Goal: Task Accomplishment & Management: Use online tool/utility

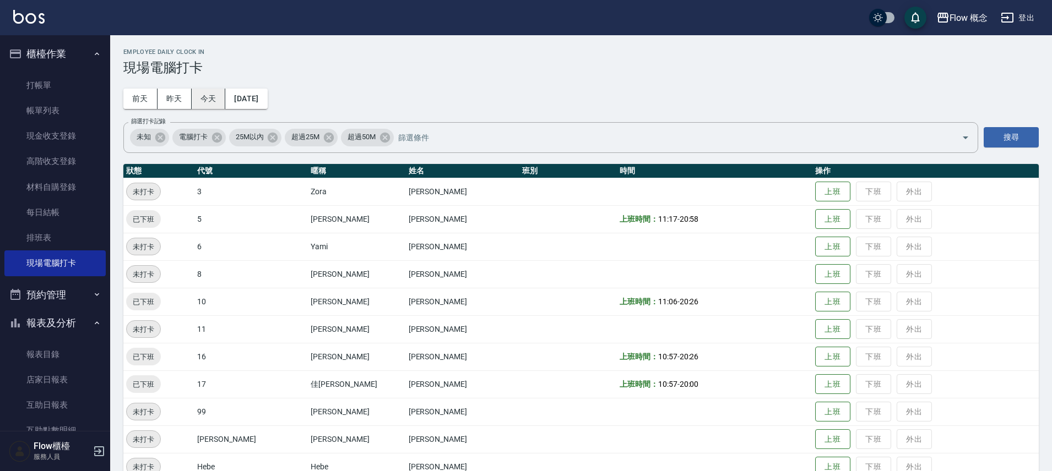
click at [214, 105] on button "今天" at bounding box center [209, 99] width 34 height 20
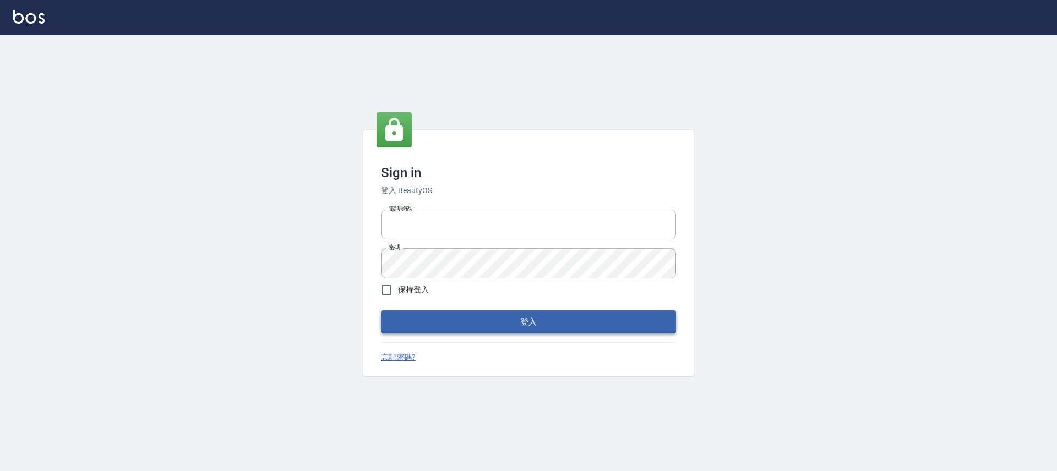
type input "25170116"
click at [549, 323] on button "登入" at bounding box center [528, 322] width 295 height 23
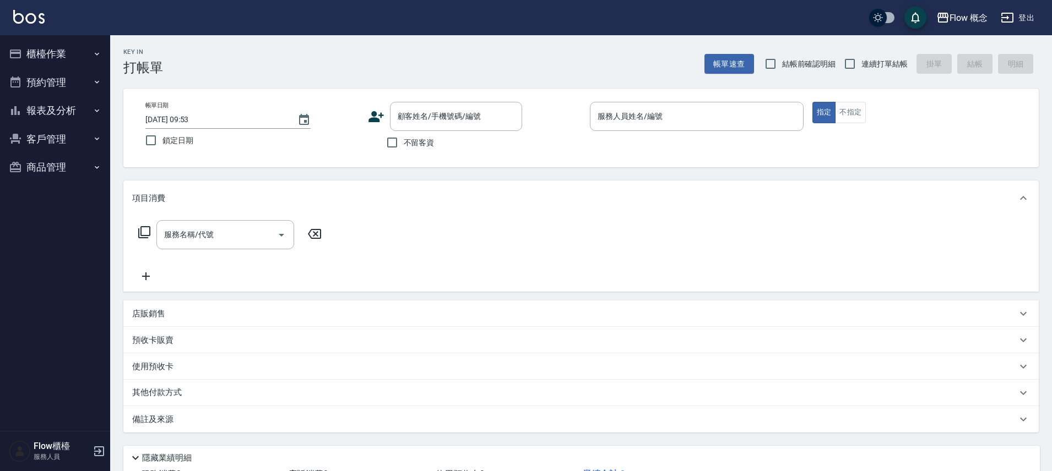
click at [44, 58] on button "櫃檯作業" at bounding box center [54, 54] width 101 height 29
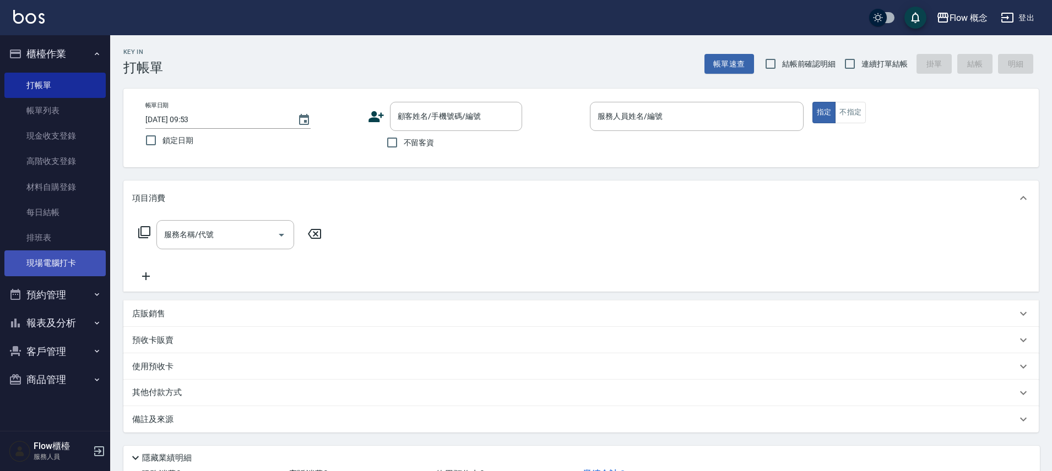
click at [72, 257] on link "現場電腦打卡" at bounding box center [54, 263] width 101 height 25
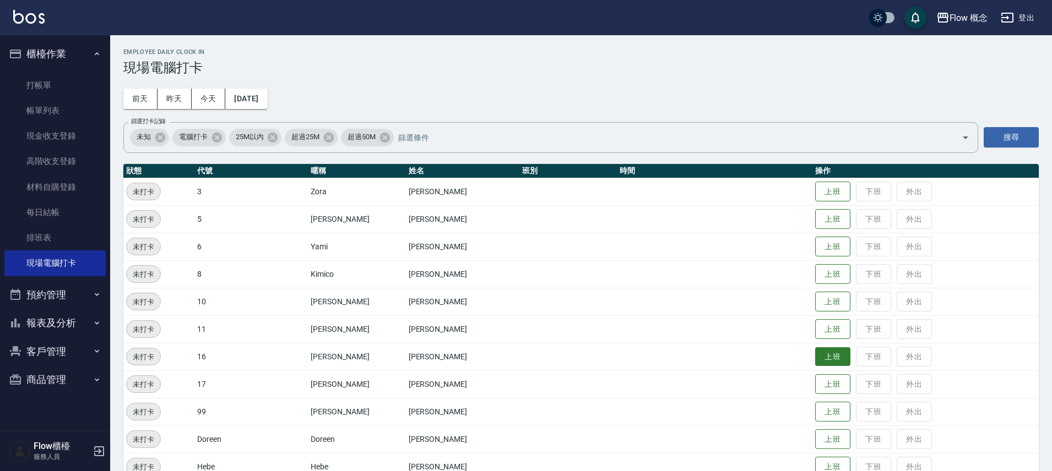
click at [815, 355] on button "上班" at bounding box center [832, 357] width 35 height 19
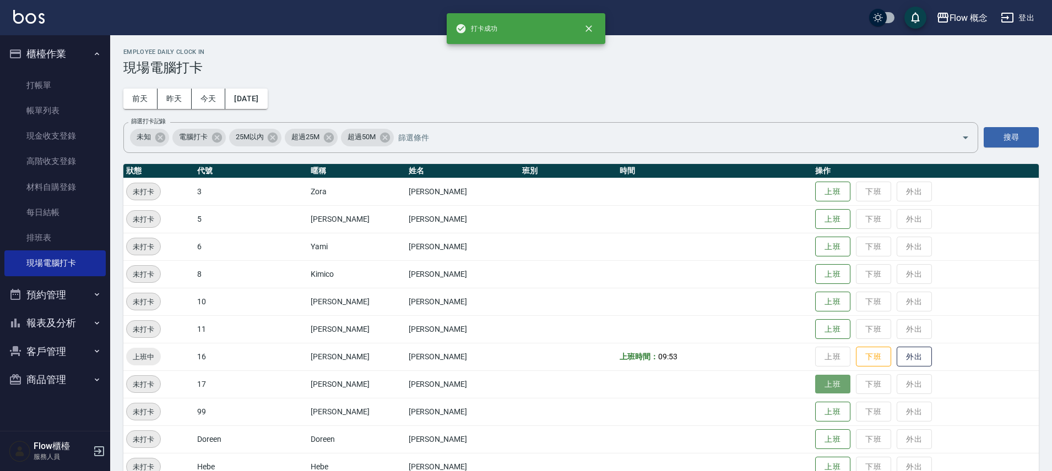
click at [815, 376] on button "上班" at bounding box center [832, 384] width 35 height 19
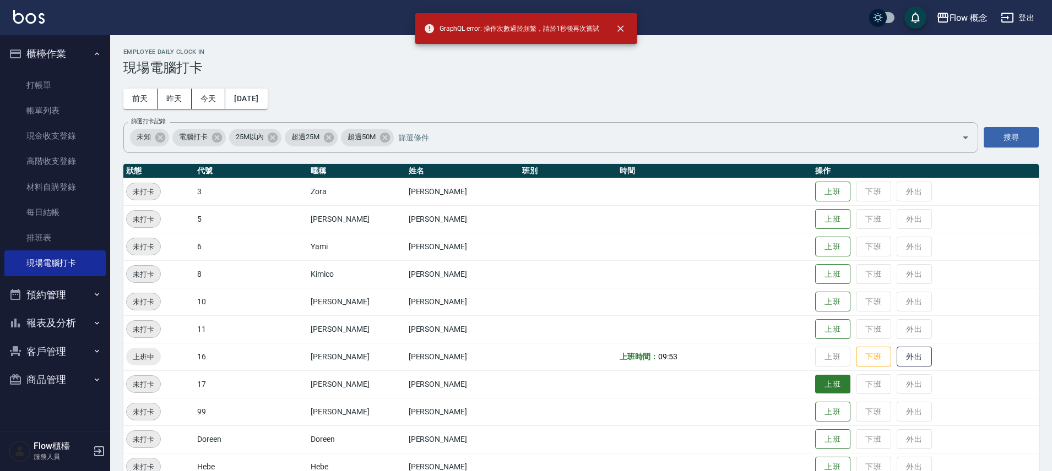
click at [815, 380] on button "上班" at bounding box center [832, 384] width 35 height 19
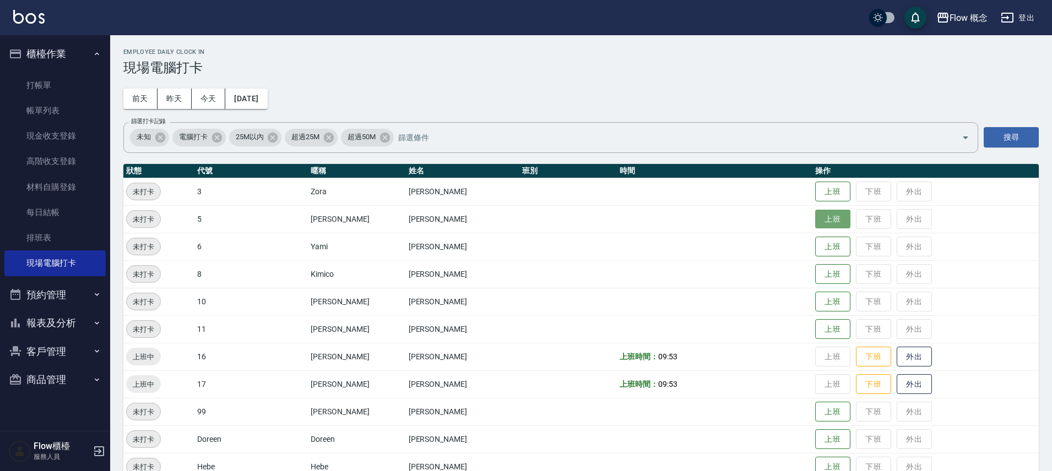
click at [815, 220] on button "上班" at bounding box center [832, 219] width 35 height 19
